Goal: Task Accomplishment & Management: Manage account settings

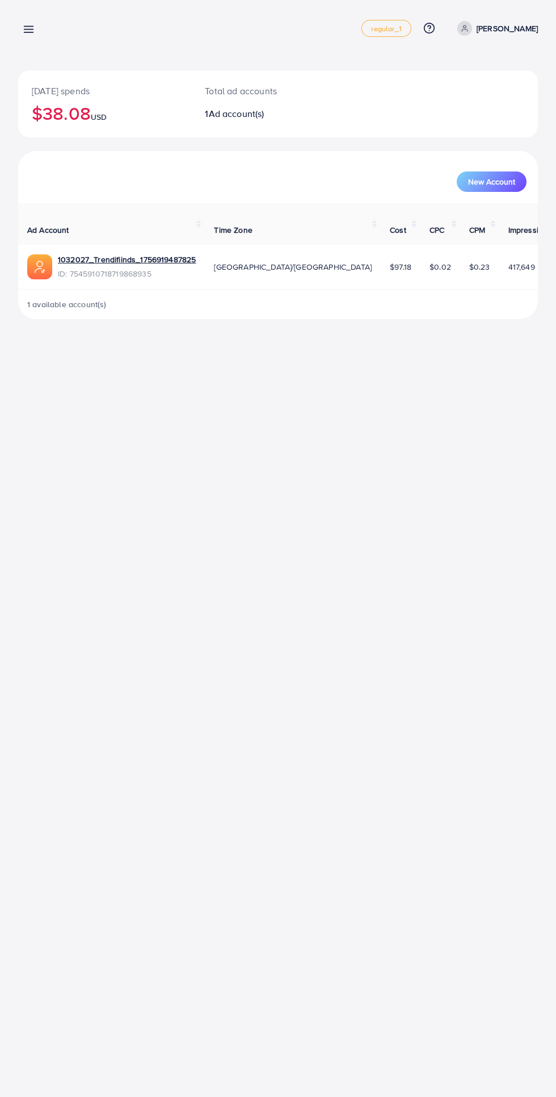
click at [28, 30] on line at bounding box center [28, 30] width 9 height 0
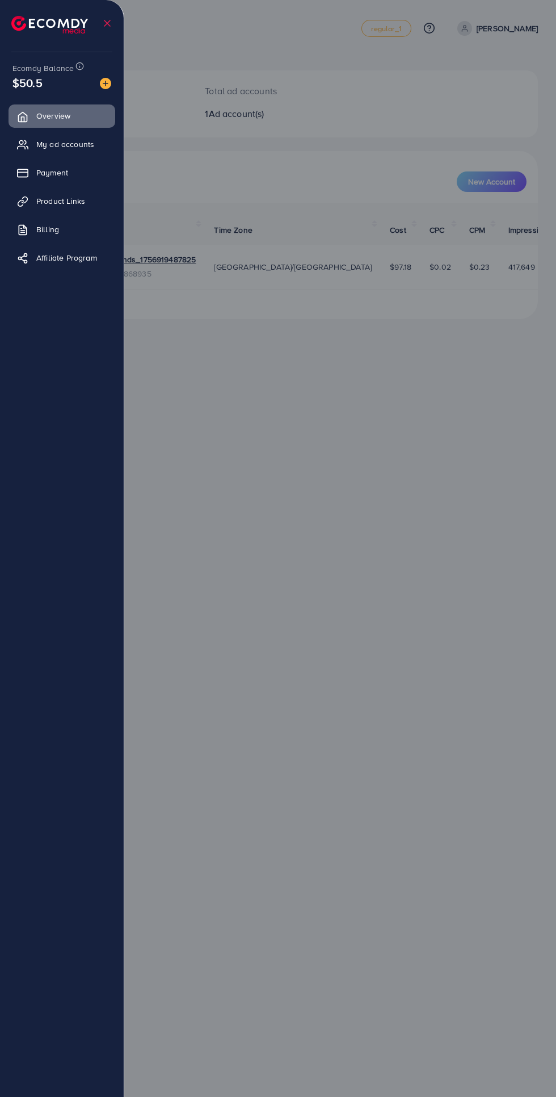
click at [75, 146] on span "My ad accounts" at bounding box center [65, 144] width 58 height 11
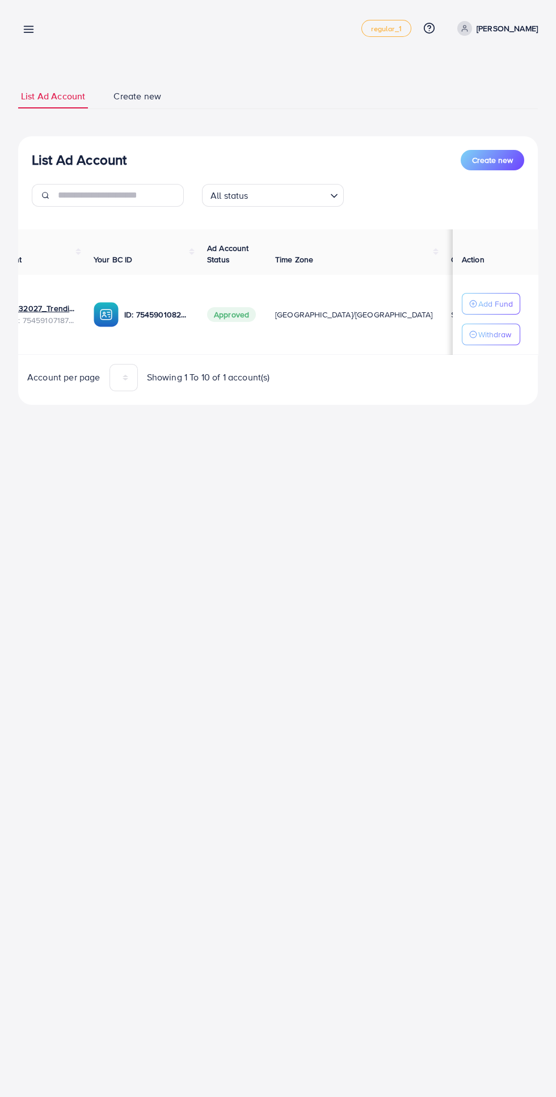
scroll to position [0, 77]
